Goal: Navigation & Orientation: Find specific page/section

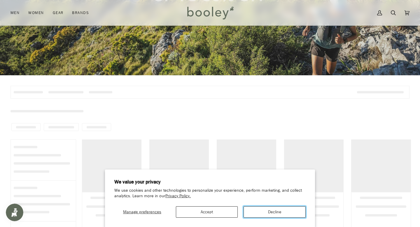
click at [267, 213] on button "Decline" at bounding box center [275, 211] width 62 height 11
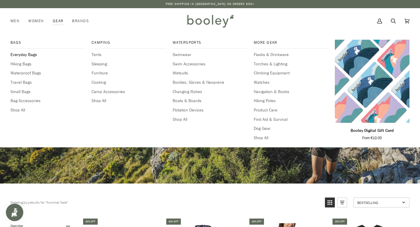
click at [20, 55] on span "Everyday Bags" at bounding box center [48, 55] width 75 height 6
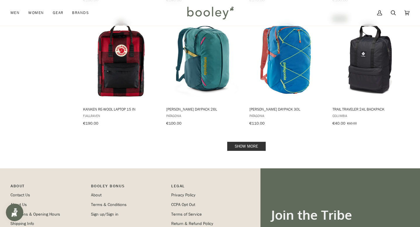
scroll to position [597, 0]
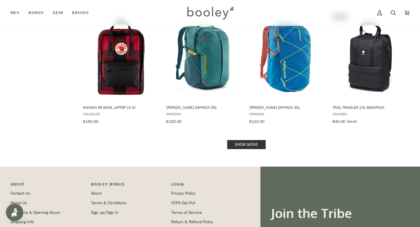
click at [250, 140] on link "Show more" at bounding box center [246, 144] width 39 height 9
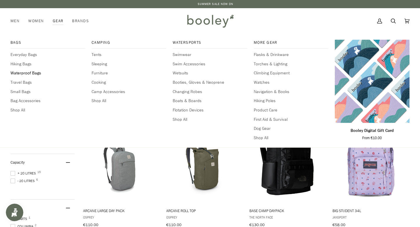
click at [25, 74] on span "Waterproof Bags" at bounding box center [48, 73] width 75 height 6
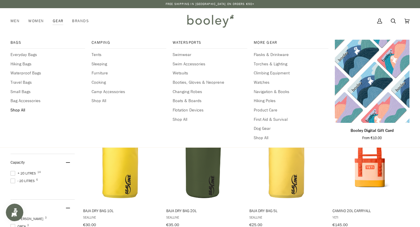
click at [18, 111] on span "Shop All" at bounding box center [48, 110] width 75 height 6
